Goal: Check status

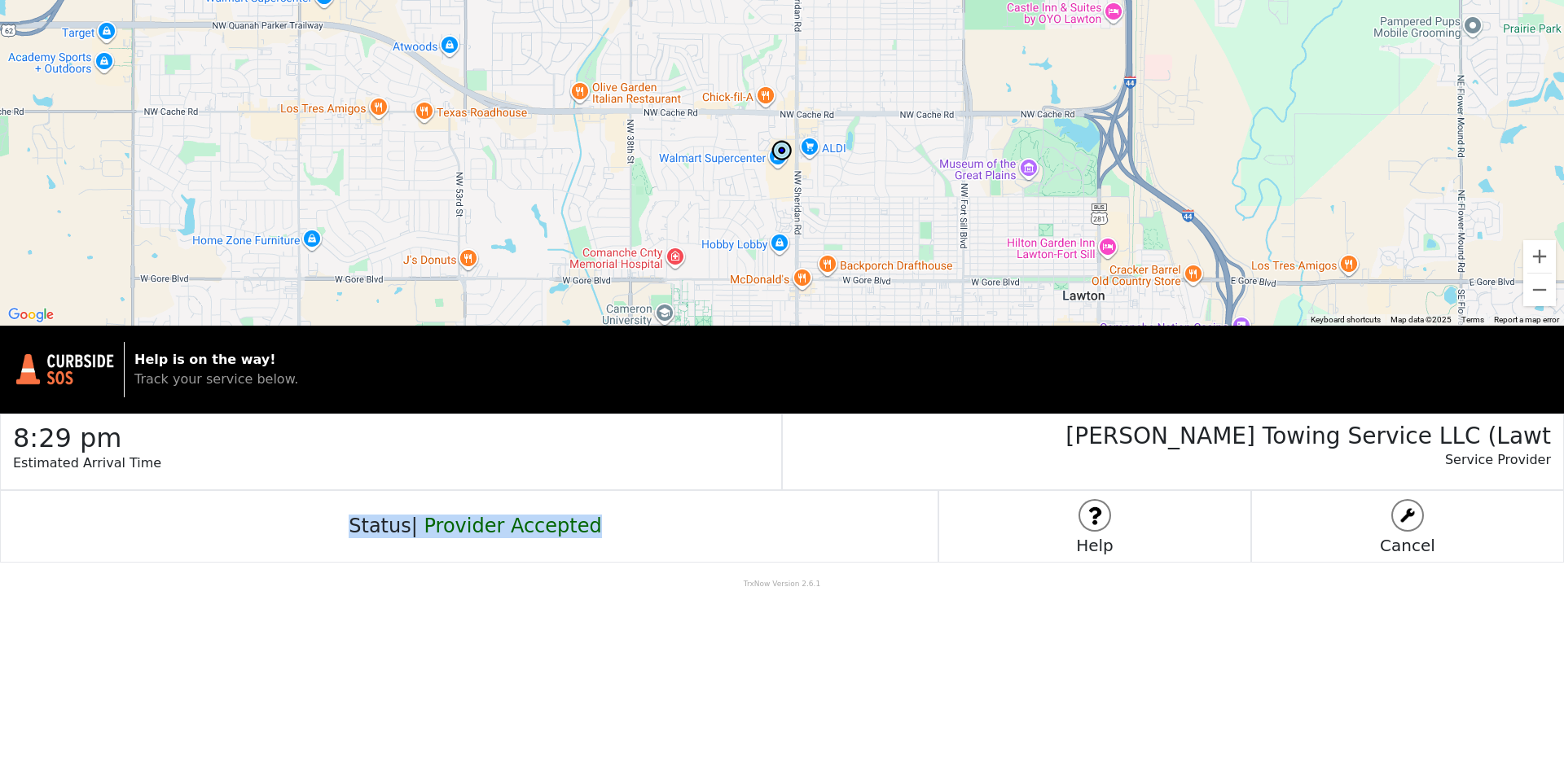
drag, startPoint x: 610, startPoint y: 530, endPoint x: 355, endPoint y: 518, distance: 255.3
click at [355, 518] on div "Status | Provider Accepted" at bounding box center [469, 526] width 938 height 72
copy h4 "Status | Provider Accepted"
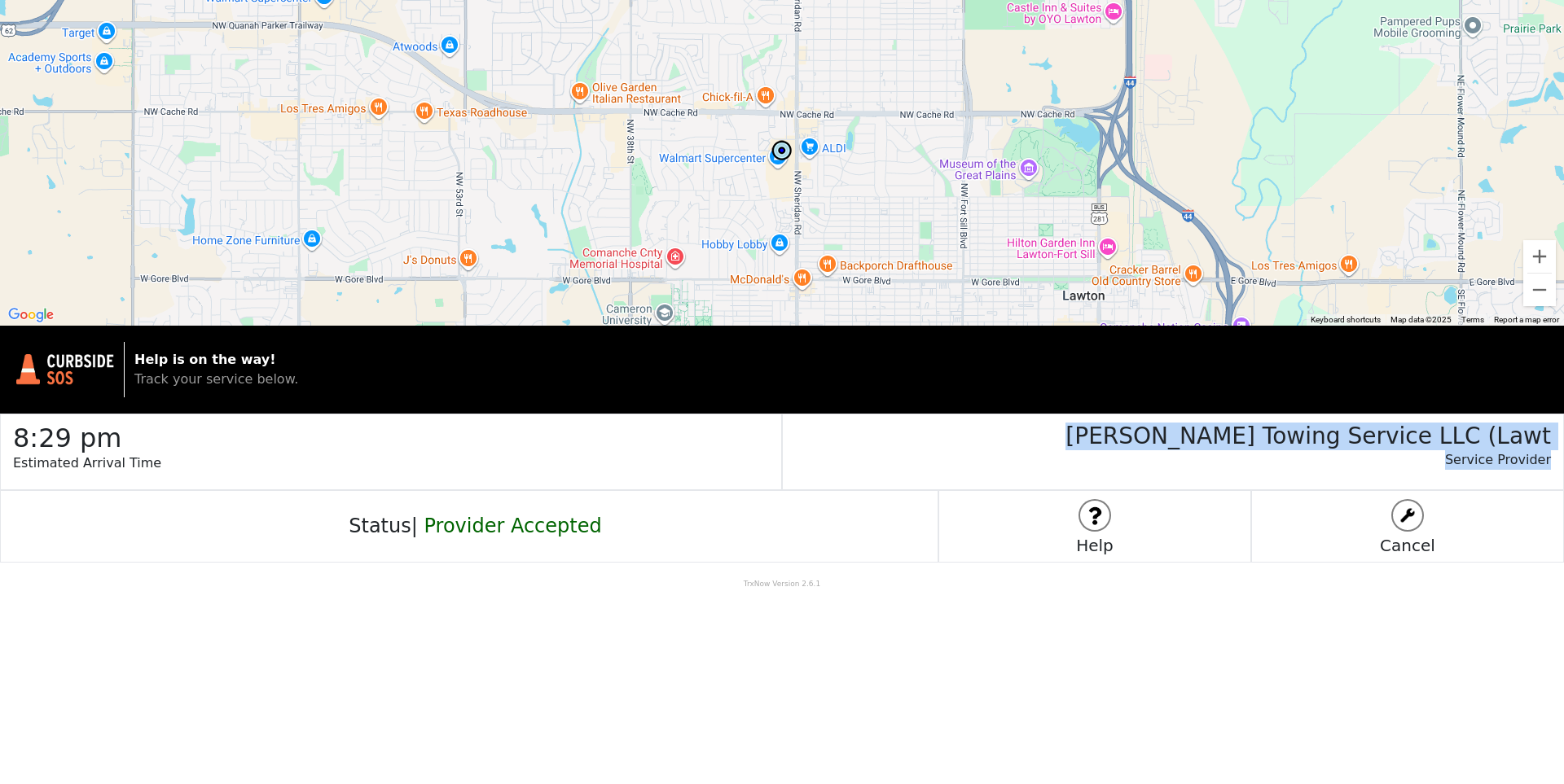
drag, startPoint x: 1234, startPoint y: 433, endPoint x: 1552, endPoint y: 463, distance: 319.4
click at [1552, 463] on div "[PERSON_NAME] Towing Service LLC (Lawt Service Provider" at bounding box center [1173, 453] width 782 height 77
copy div "[PERSON_NAME] Towing Service LLC (Lawt Service Provider"
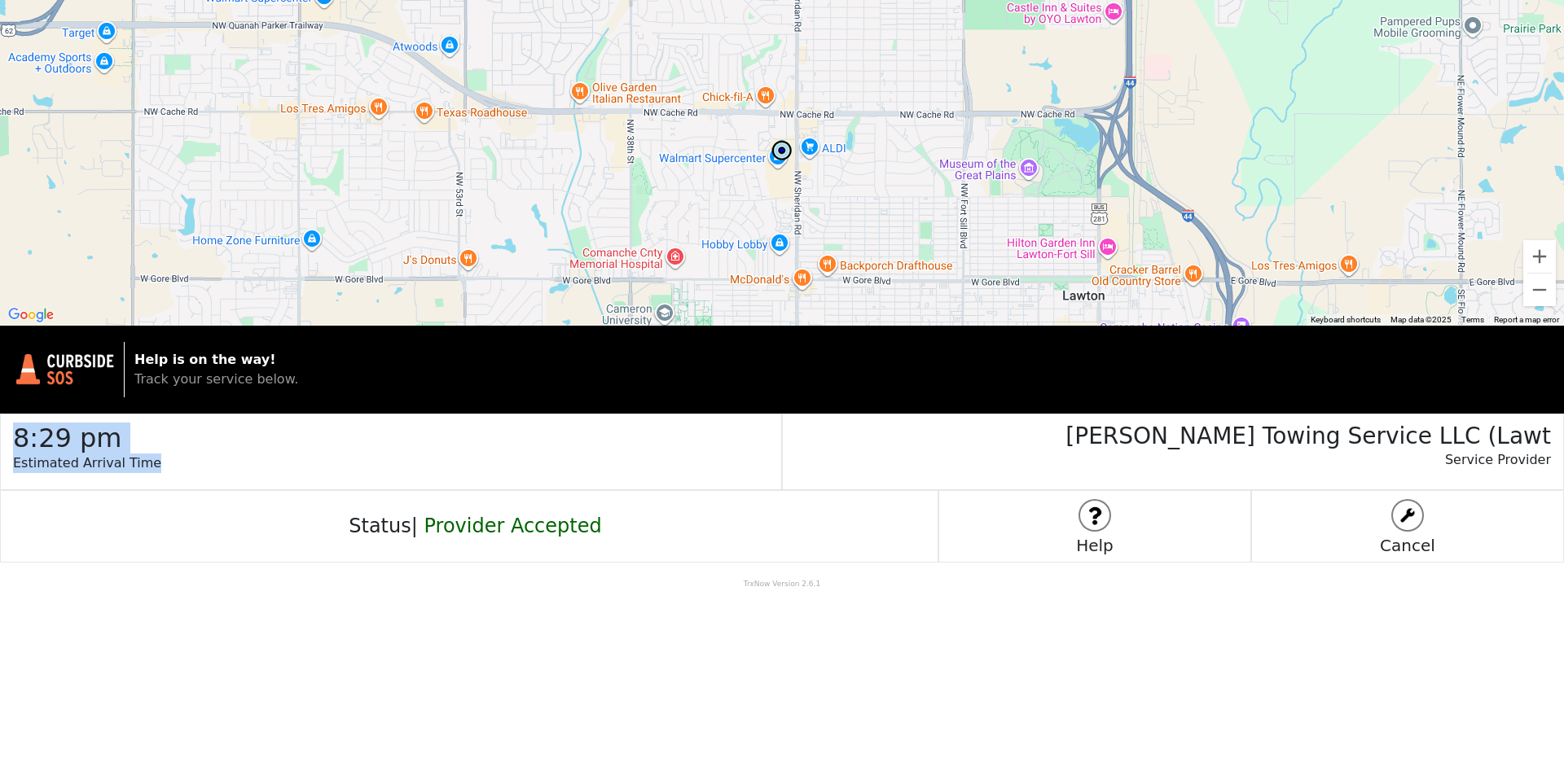
drag, startPoint x: 145, startPoint y: 470, endPoint x: 15, endPoint y: 434, distance: 134.9
click at [15, 434] on div "8:29 pm Estimated Arrival Time" at bounding box center [391, 453] width 782 height 77
copy div "8:29 pm Estimated Arrival Time"
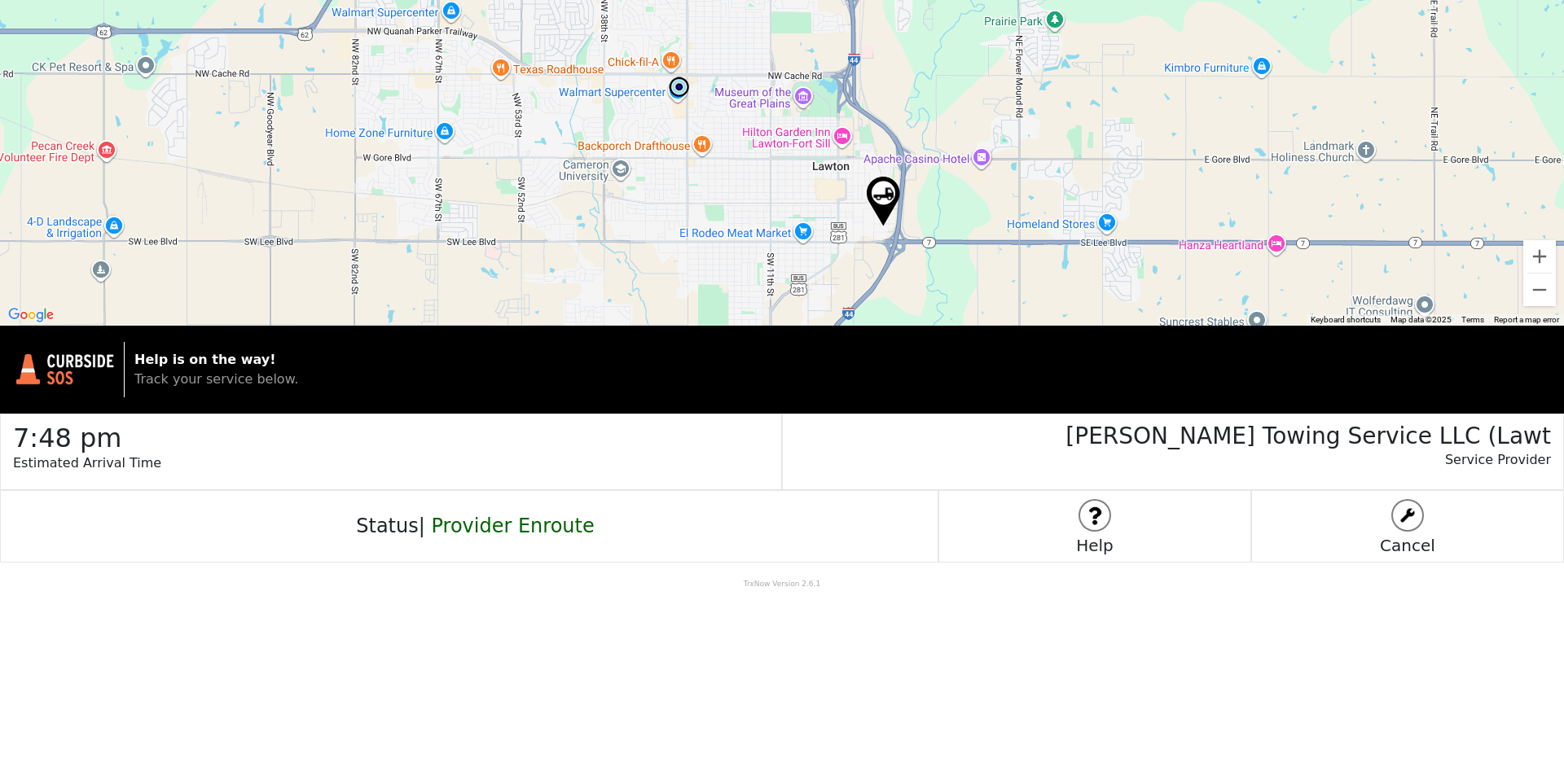
click at [568, 602] on body "← Move left → Move right ↑ Move up ↓ Move down + Zoom in - Zoom out Home Jump l…" at bounding box center [782, 392] width 1564 height 784
drag, startPoint x: 616, startPoint y: 521, endPoint x: 338, endPoint y: 514, distance: 278.1
click at [338, 514] on div "Status | Provider Enroute" at bounding box center [469, 526] width 938 height 72
copy h4 "Status | Provider Enroute"
